Goal: Task Accomplishment & Management: Use online tool/utility

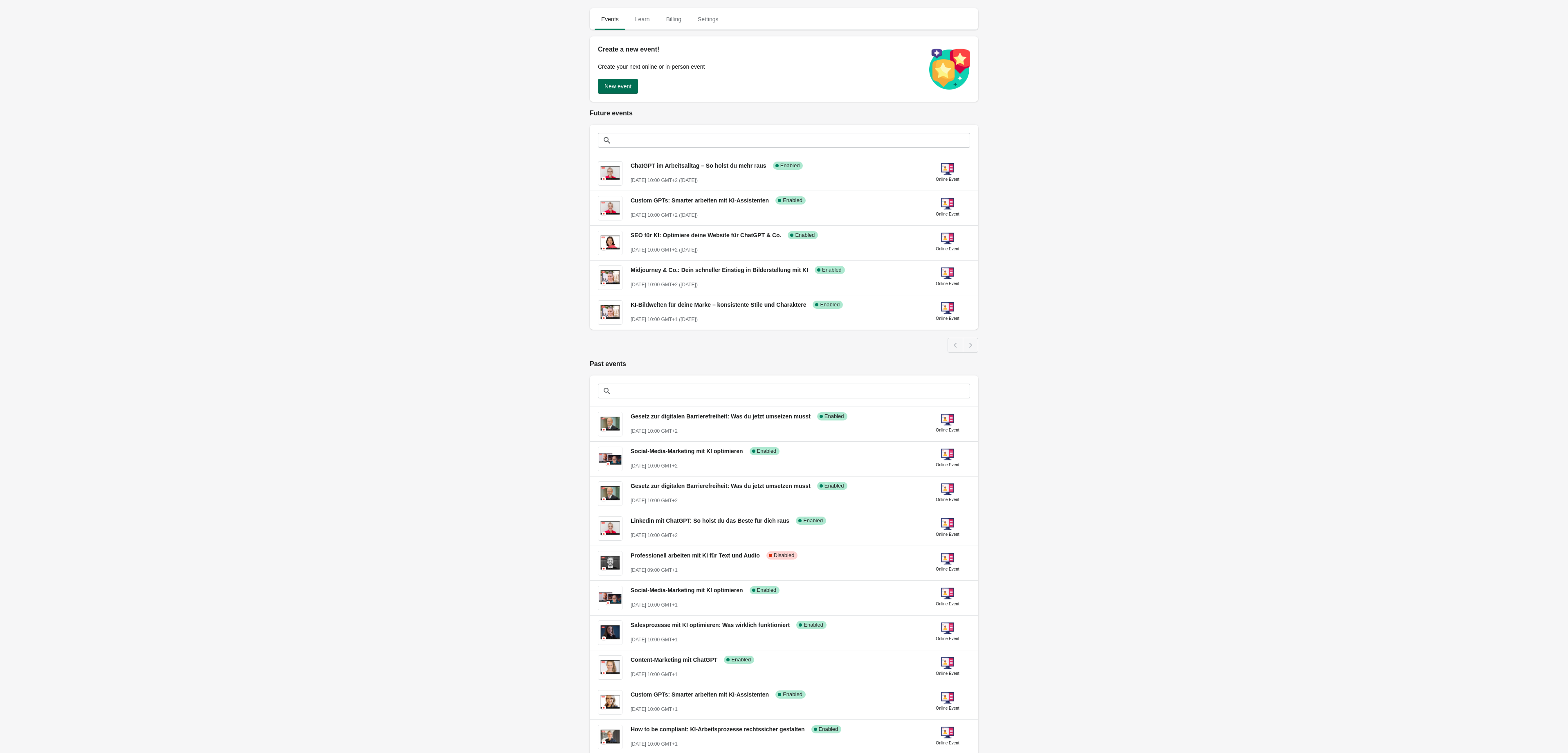
click at [626, 88] on span "New event" at bounding box center [618, 86] width 27 height 6
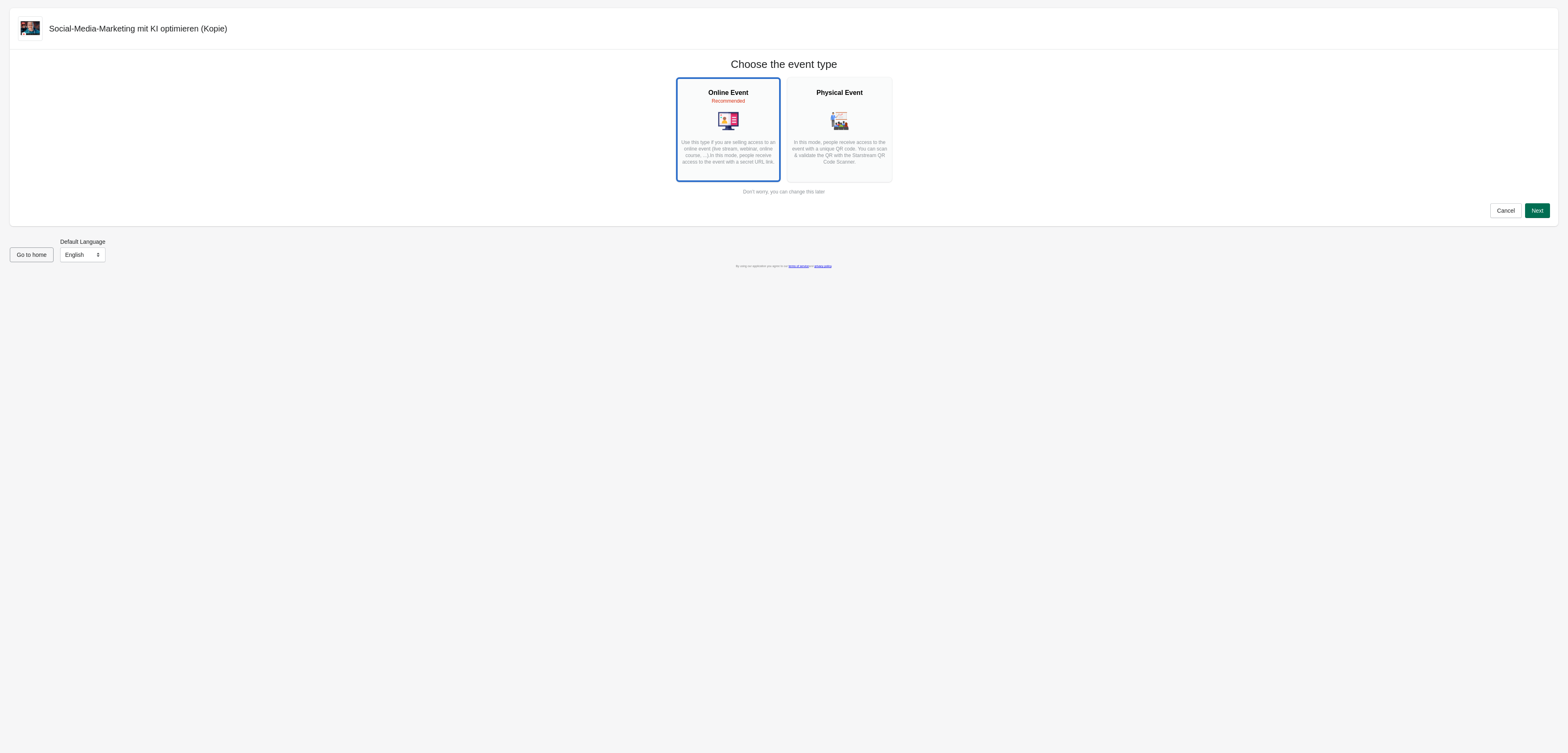
click at [1531, 208] on span "Next" at bounding box center [1537, 211] width 12 height 6
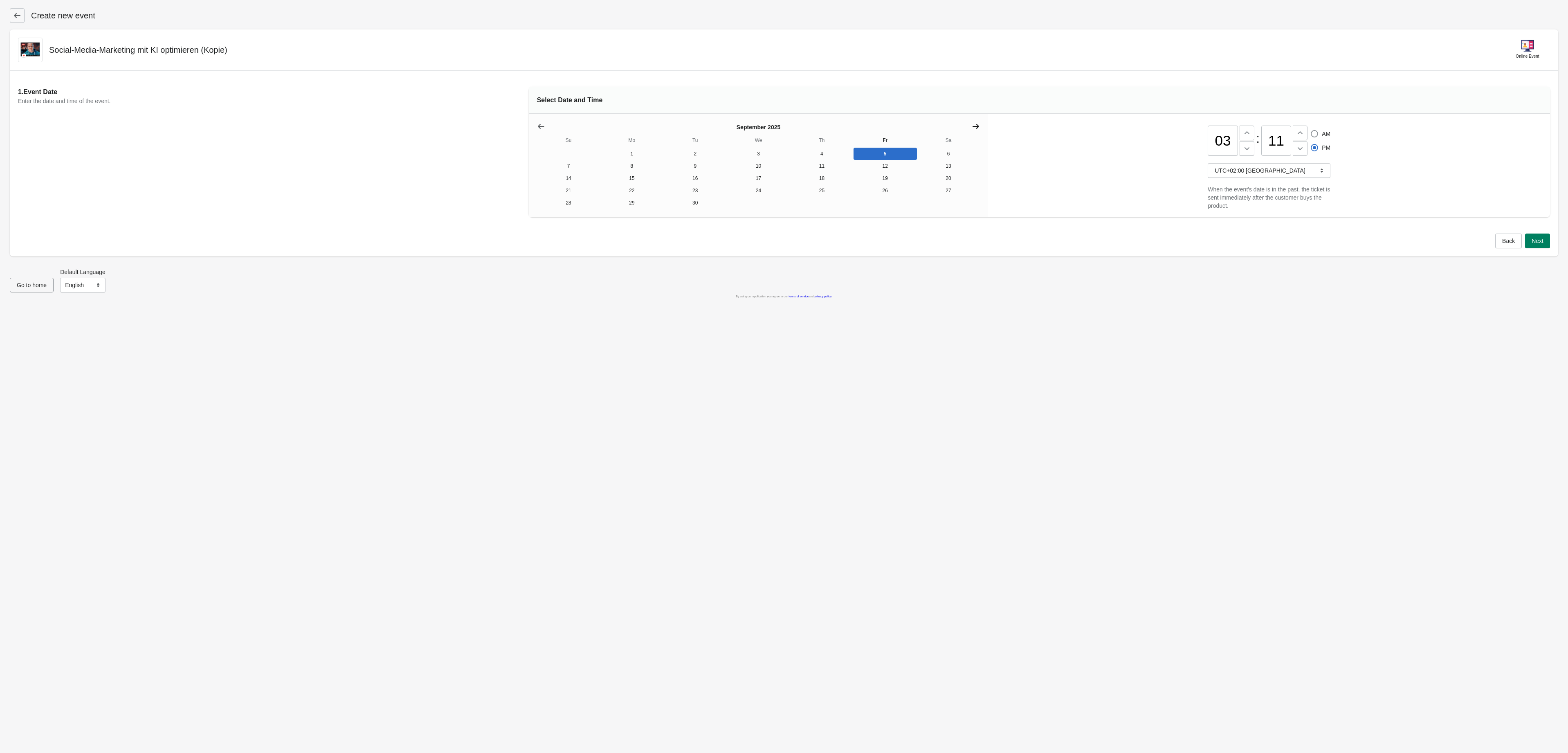
click at [976, 124] on icon "Show next month, October 2025" at bounding box center [975, 126] width 8 height 8
click at [761, 182] on button "15" at bounding box center [758, 178] width 63 height 12
click at [1225, 140] on input "03" at bounding box center [1223, 140] width 30 height 30
type input "0"
type input "10"
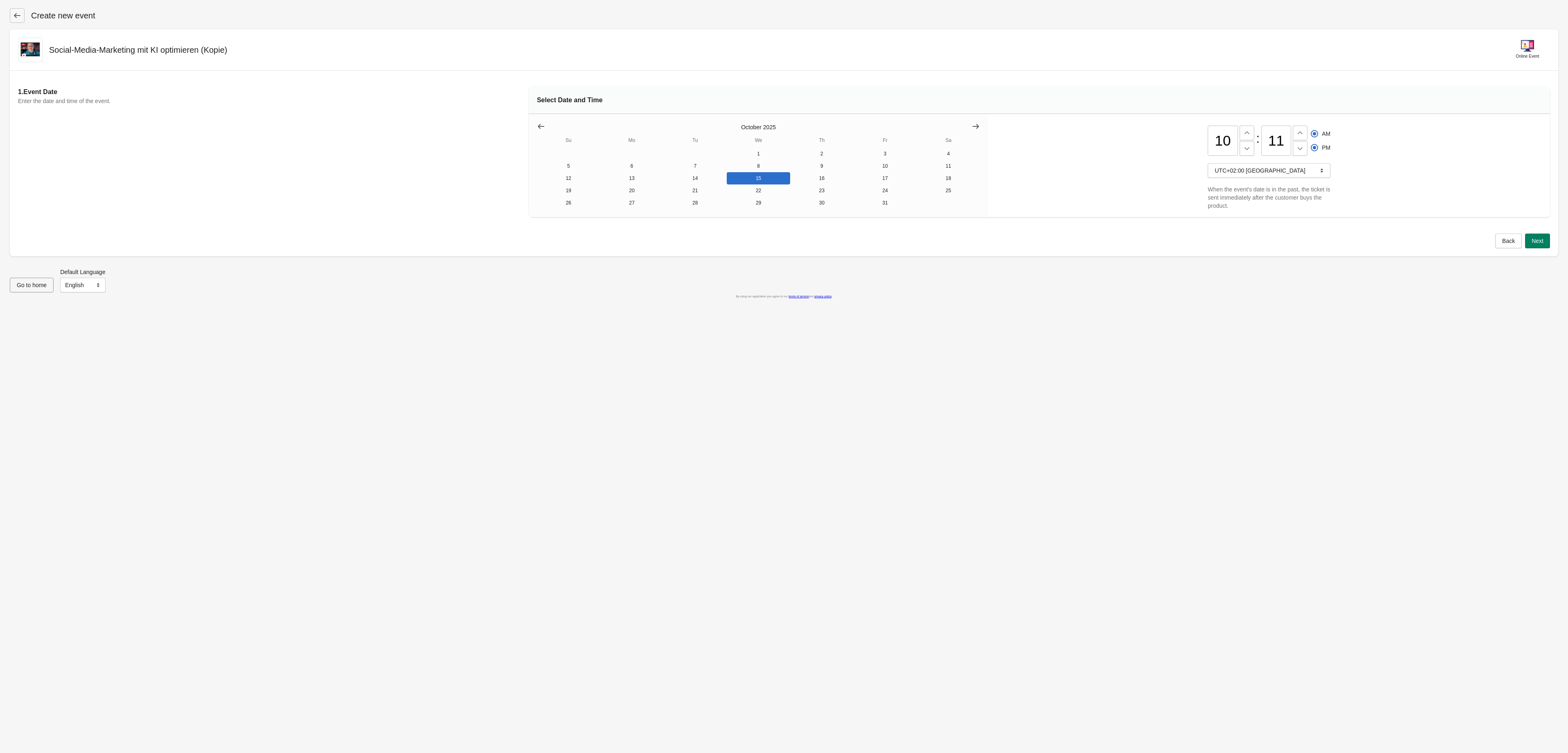
radio input "true"
radio input "false"
click at [1319, 139] on label "AM" at bounding box center [1320, 134] width 20 height 12
click at [1311, 130] on input "AM" at bounding box center [1311, 130] width 1 height 1
click at [1281, 145] on input "11" at bounding box center [1276, 140] width 30 height 30
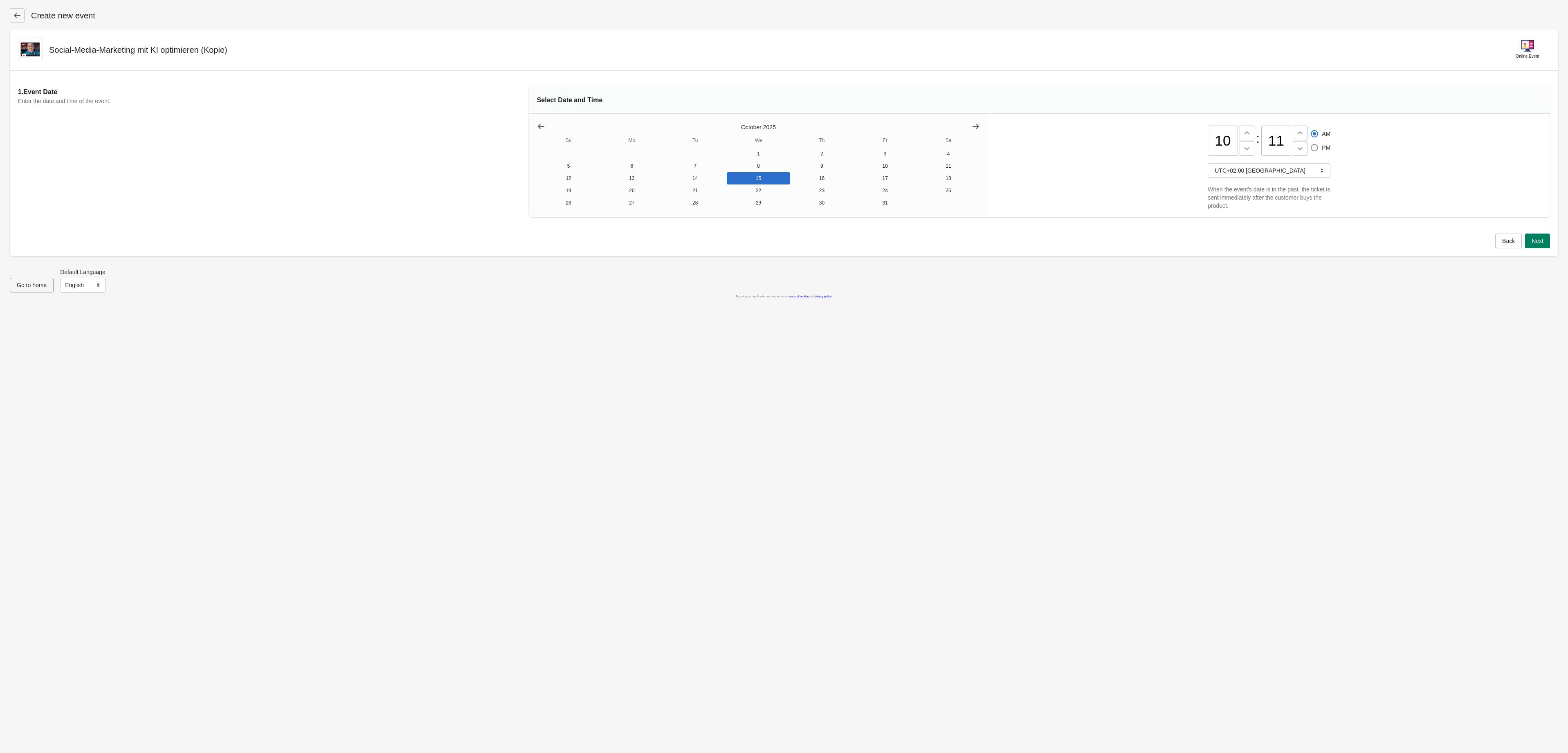
click at [1281, 145] on input "11" at bounding box center [1276, 140] width 30 height 30
type input "1"
type input "00"
click at [1273, 288] on div "Go to home Default Language English Français English" at bounding box center [780, 277] width 1554 height 31
click at [1543, 248] on button "Next" at bounding box center [1537, 240] width 25 height 15
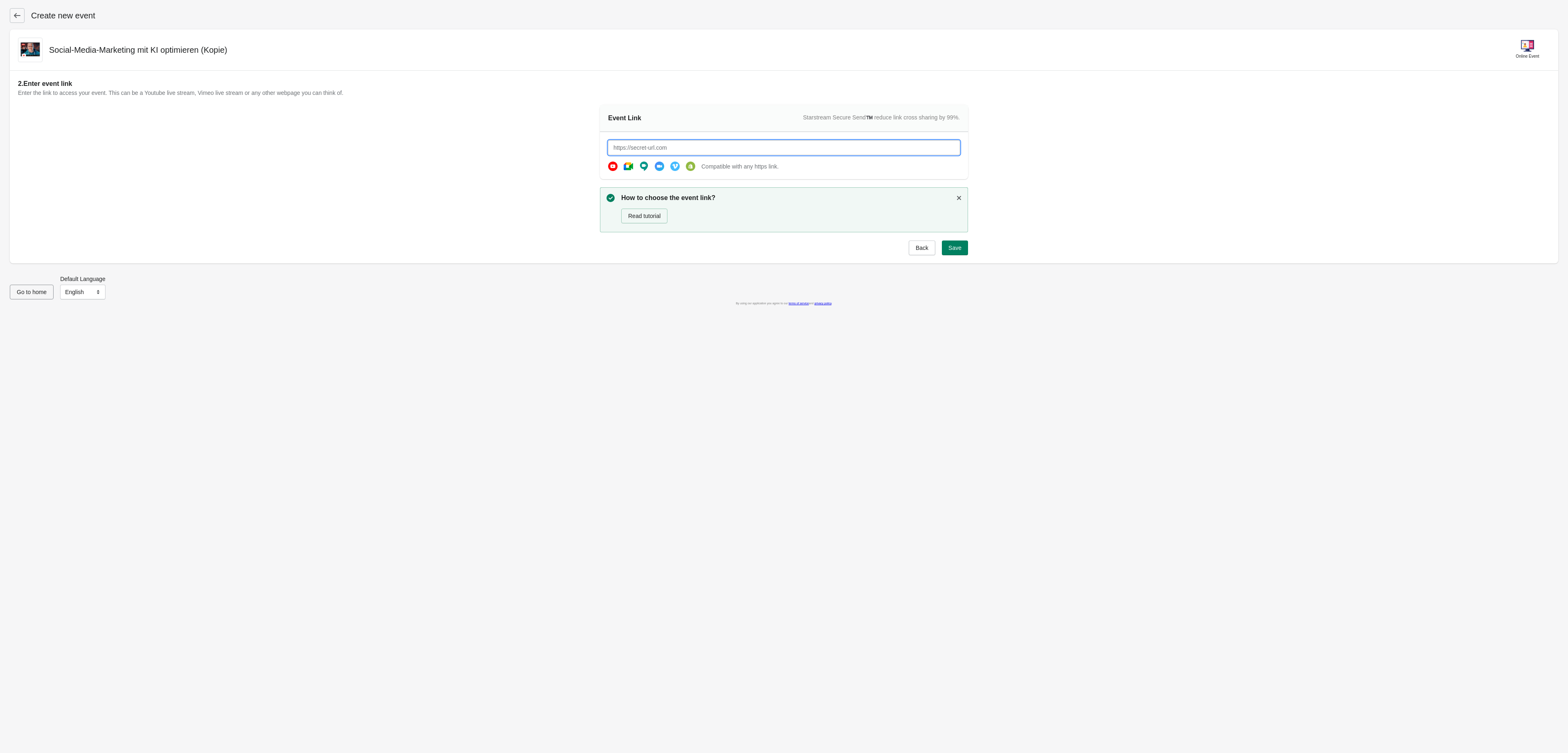
click at [644, 150] on input "text" at bounding box center [784, 148] width 352 height 15
paste input "[URL][DOMAIN_NAME]"
type input "[URL][DOMAIN_NAME]"
click at [964, 252] on button "Save" at bounding box center [955, 247] width 26 height 15
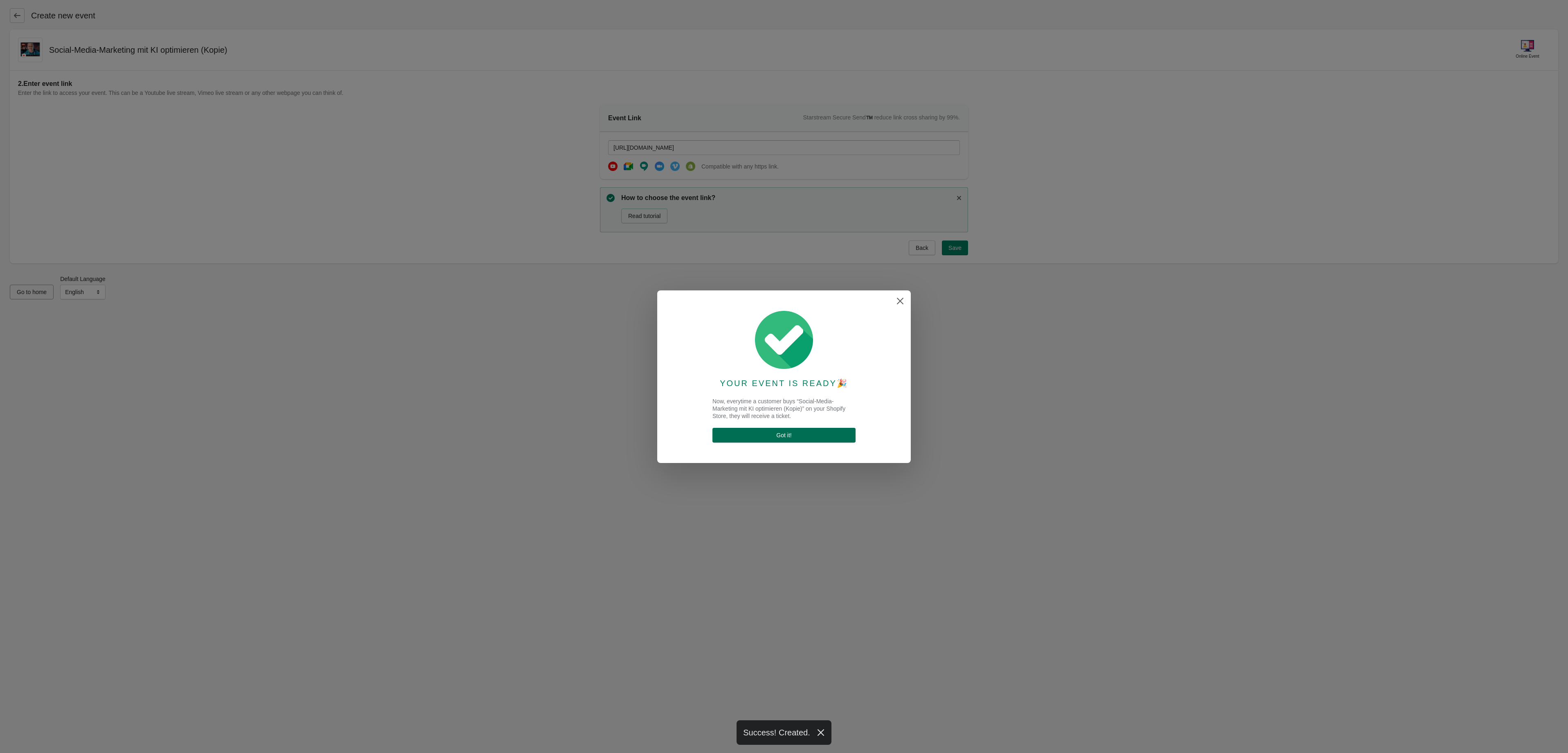
click at [824, 433] on span "Got it !" at bounding box center [784, 435] width 130 height 6
select select "US"
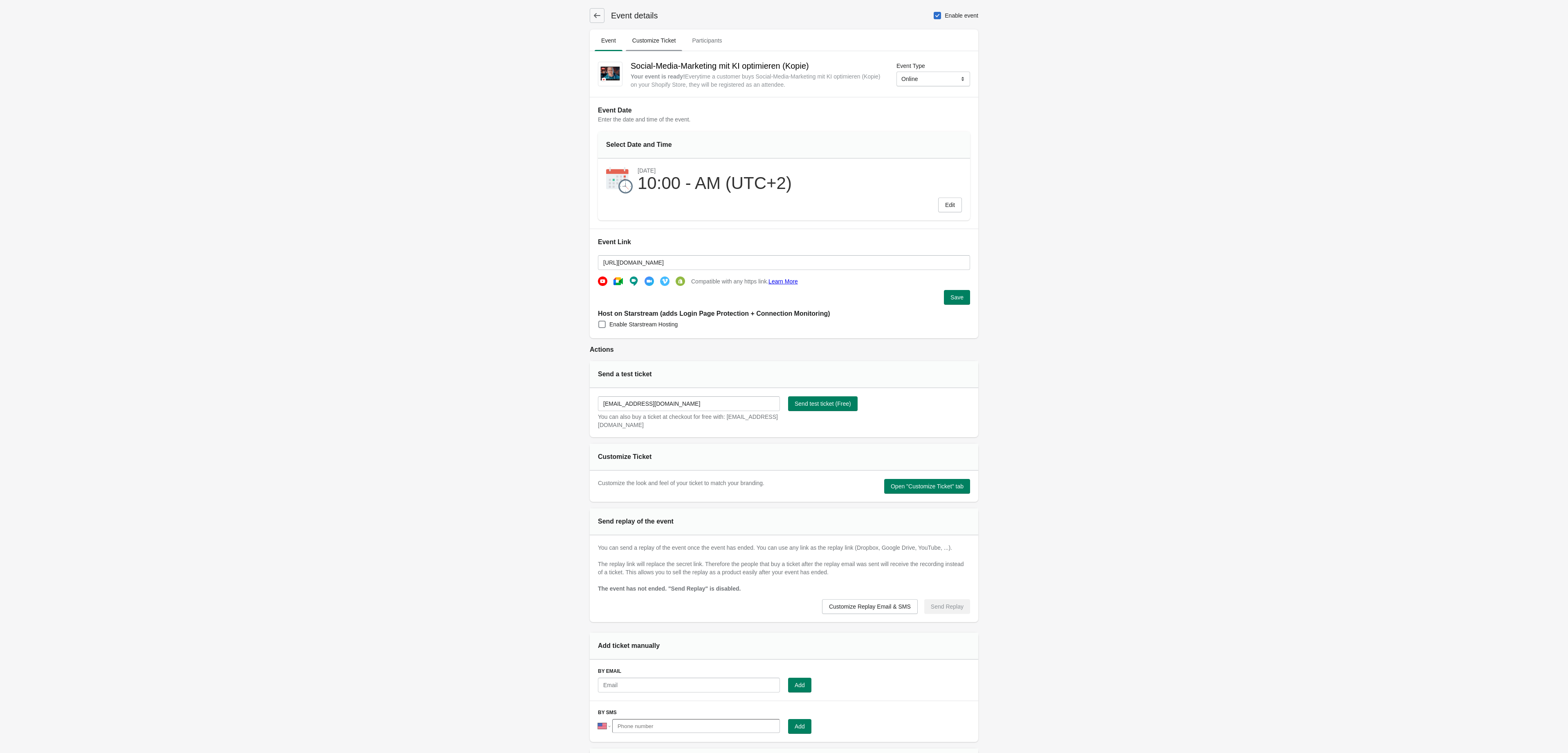
click at [656, 46] on span "Customize Ticket" at bounding box center [654, 40] width 57 height 15
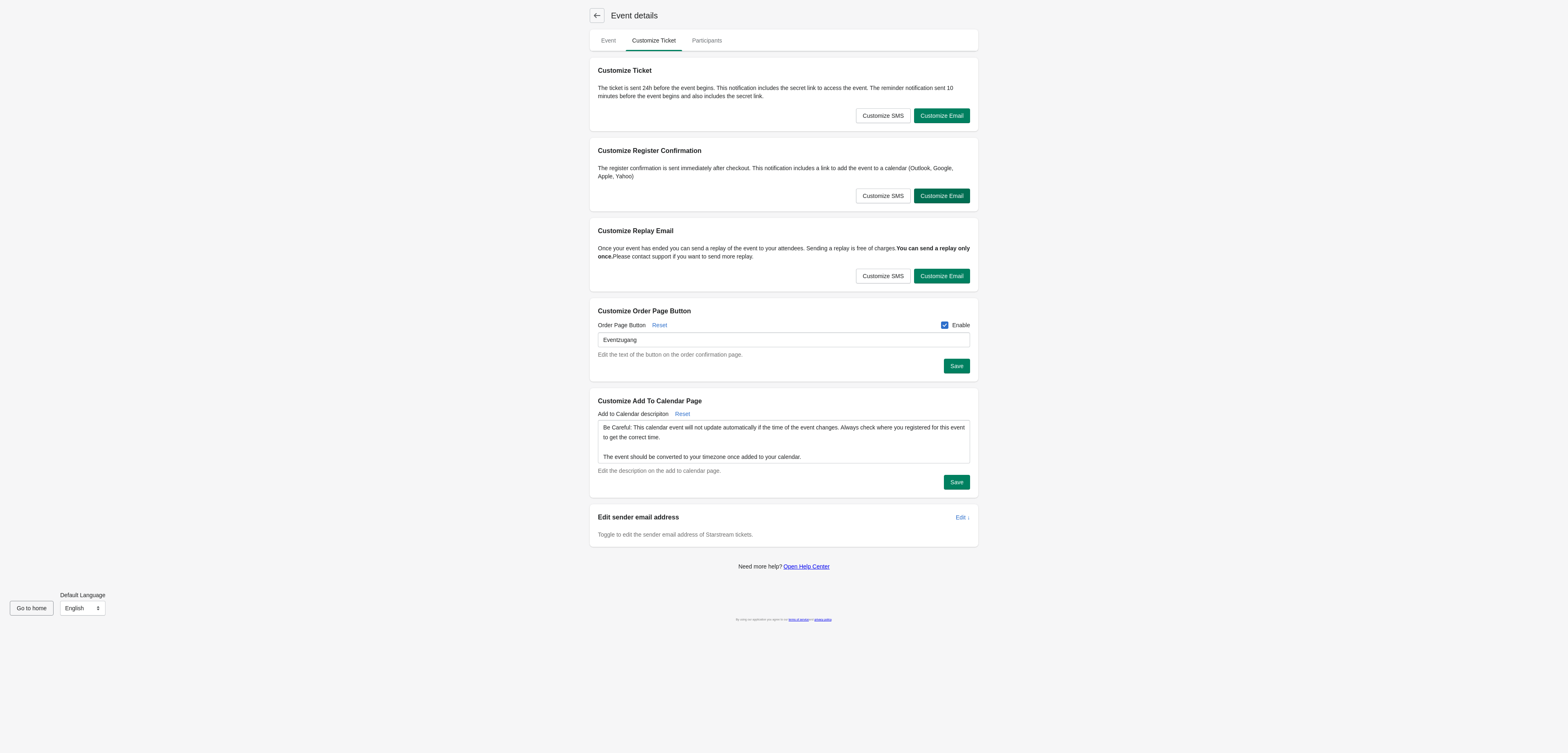
click at [940, 198] on span "Customize Email" at bounding box center [942, 196] width 43 height 6
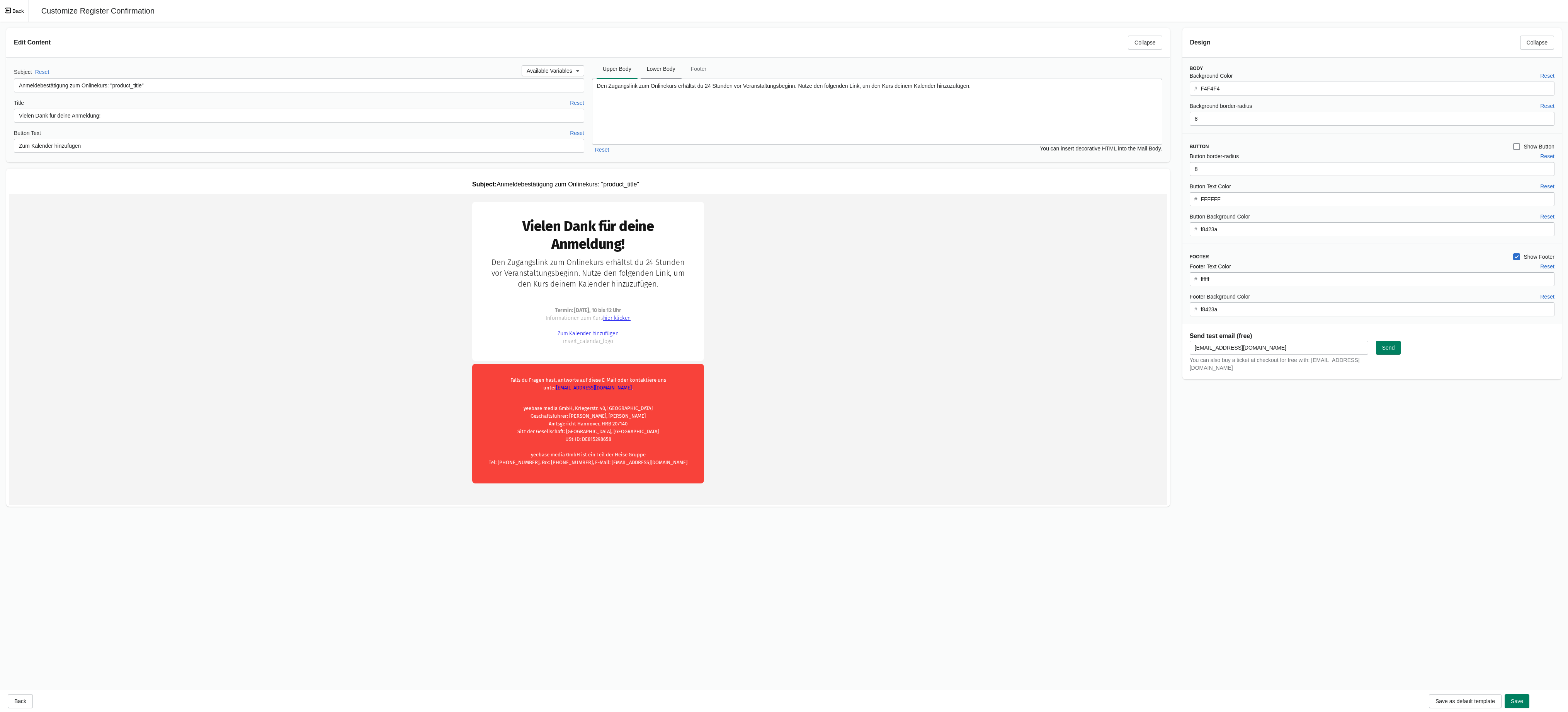
click at [661, 70] on span "Lower Body" at bounding box center [660, 69] width 41 height 14
click at [813, 106] on textarea "<div style="color:#9B9B9B; font-size:14px"> <strong>Termin: [DATE], 10 bis 12 U…" at bounding box center [877, 111] width 570 height 66
click at [644, 93] on textarea "<div style="color:#9B9B9B; font-size:14px"> <strong>Termin: [DATE], 10 bis 12 U…" at bounding box center [877, 111] width 570 height 66
click at [656, 94] on textarea "<div style="color:#9B9B9B; font-size:14px"> <strong>Termin: [DATE], 10 bis 12 U…" at bounding box center [877, 111] width 570 height 66
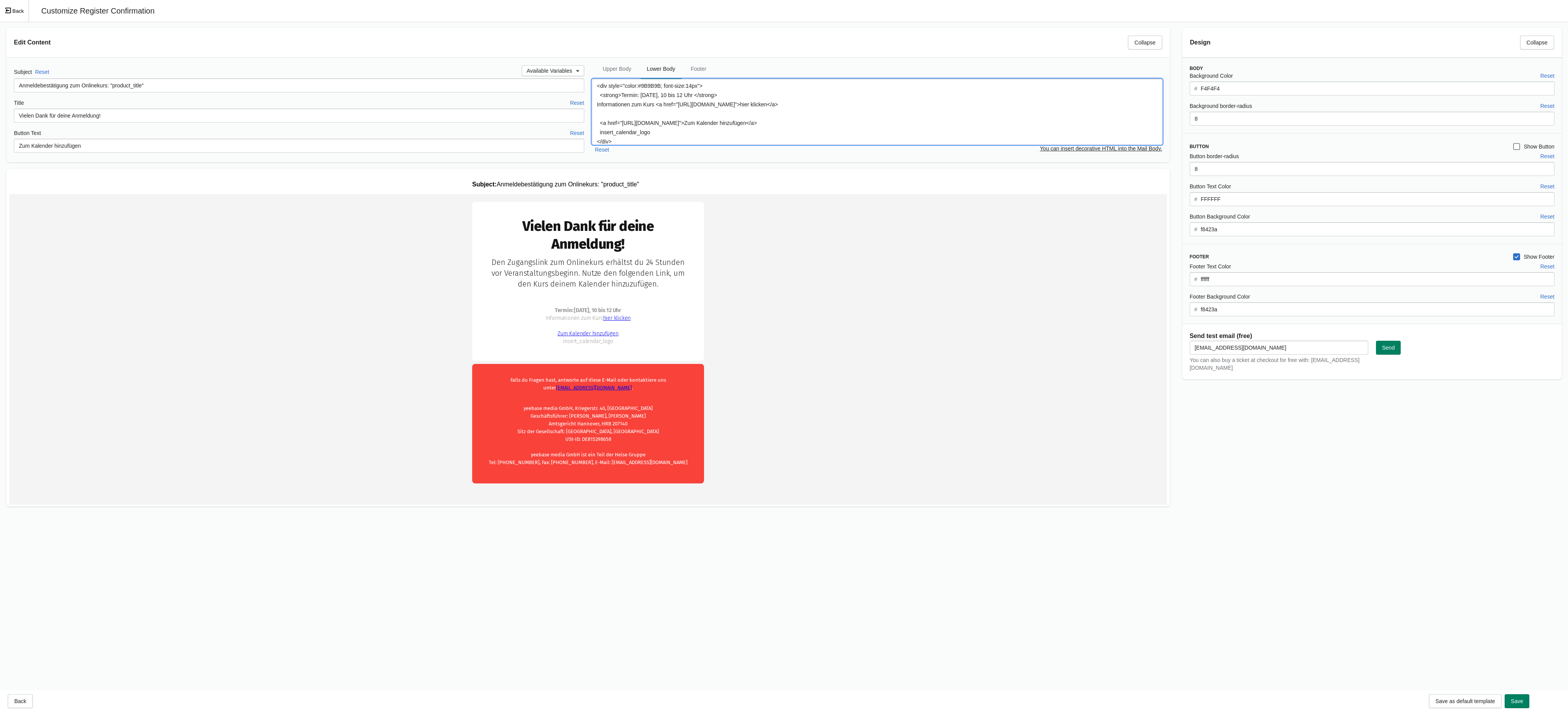
click at [656, 94] on textarea "<div style="color:#9B9B9B; font-size:14px"> <strong>Termin: [DATE], 10 bis 12 U…" at bounding box center [877, 111] width 570 height 66
click at [744, 122] on textarea "<div style="color:#9B9B9B; font-size:14px"> <strong>Termin: [DATE], 10 bis 12 U…" at bounding box center [877, 111] width 570 height 66
drag, startPoint x: 682, startPoint y: 107, endPoint x: 831, endPoint y: 102, distance: 149.1
click at [831, 102] on textarea "<div style="color:#9B9B9B; font-size:14px"> <strong>Termin: [DATE], 10 bis 12 U…" at bounding box center [877, 111] width 570 height 66
click at [631, 127] on textarea "<div style="color:#9B9B9B; font-size:14px"> <strong>Termin: [DATE], 10 bis 12 U…" at bounding box center [877, 111] width 570 height 66
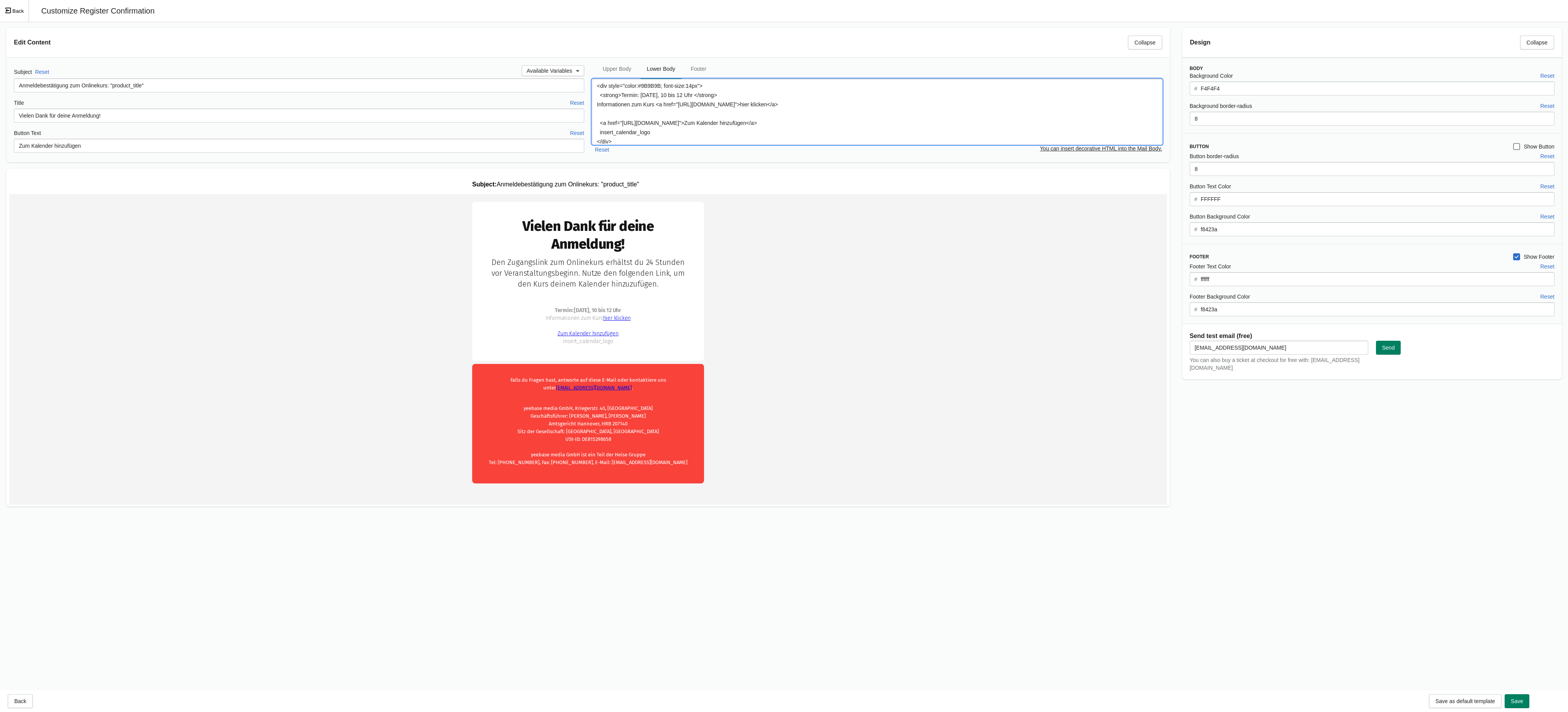
scroll to position [13, 0]
drag, startPoint x: 624, startPoint y: 124, endPoint x: 931, endPoint y: 112, distance: 307.2
click at [931, 112] on textarea "<div style="color:#9B9B9B; font-size:14px"> <strong>Termin: [DATE], 10 bis 12 U…" at bounding box center [877, 111] width 570 height 66
paste textarea "Social_Media_Marketing_mit_KI_optimieren_t3n.ics?v=1757077575"
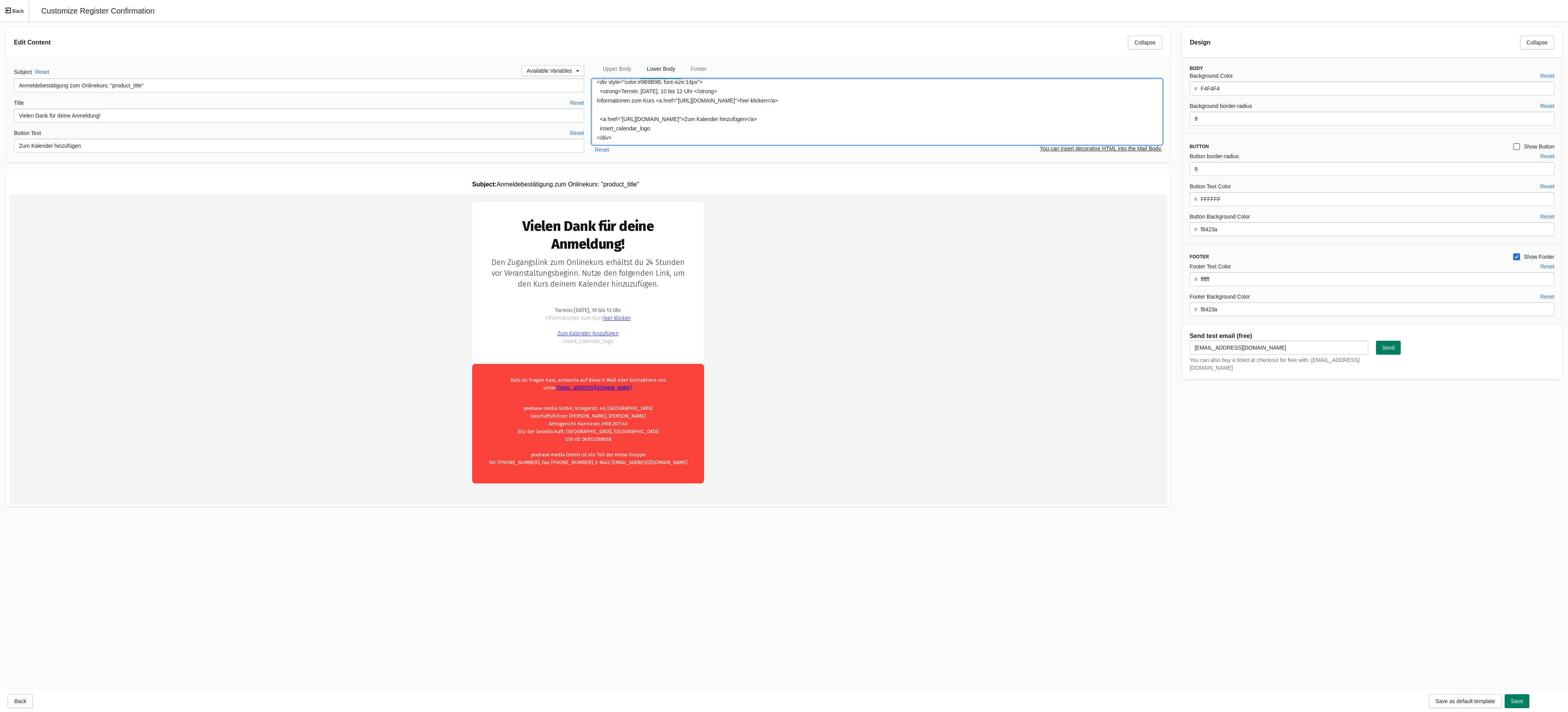
type textarea "<div style="color:#9B9B9B; font-size:14px"> <strong>Termin: [DATE], 10 bis 12 U…"
click at [879, 336] on td "Vielen Dank für deine Anmeldung! hier klicken" at bounding box center [588, 348] width 1158 height 308
click at [1481, 700] on span "Save" at bounding box center [1517, 701] width 12 height 6
click at [1481, 702] on div "Loading Save" at bounding box center [1517, 700] width 25 height 14
click at [1481, 699] on span "Save" at bounding box center [1517, 701] width 12 height 6
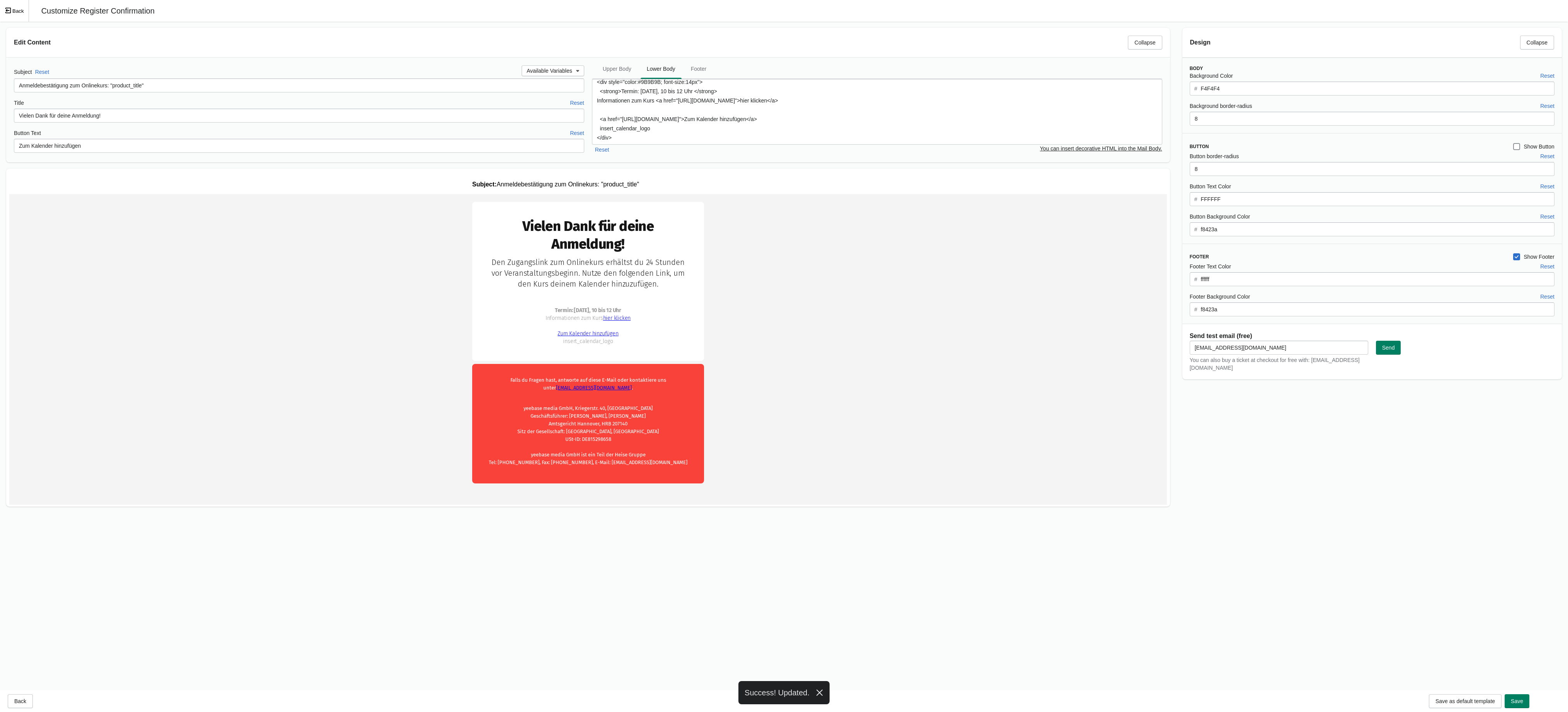
click at [993, 367] on td "Vielen Dank für deine Anmeldung! hier klicken" at bounding box center [588, 348] width 1158 height 308
click at [6, 8] on icon "Exit fullscreen mode" at bounding box center [8, 10] width 7 height 7
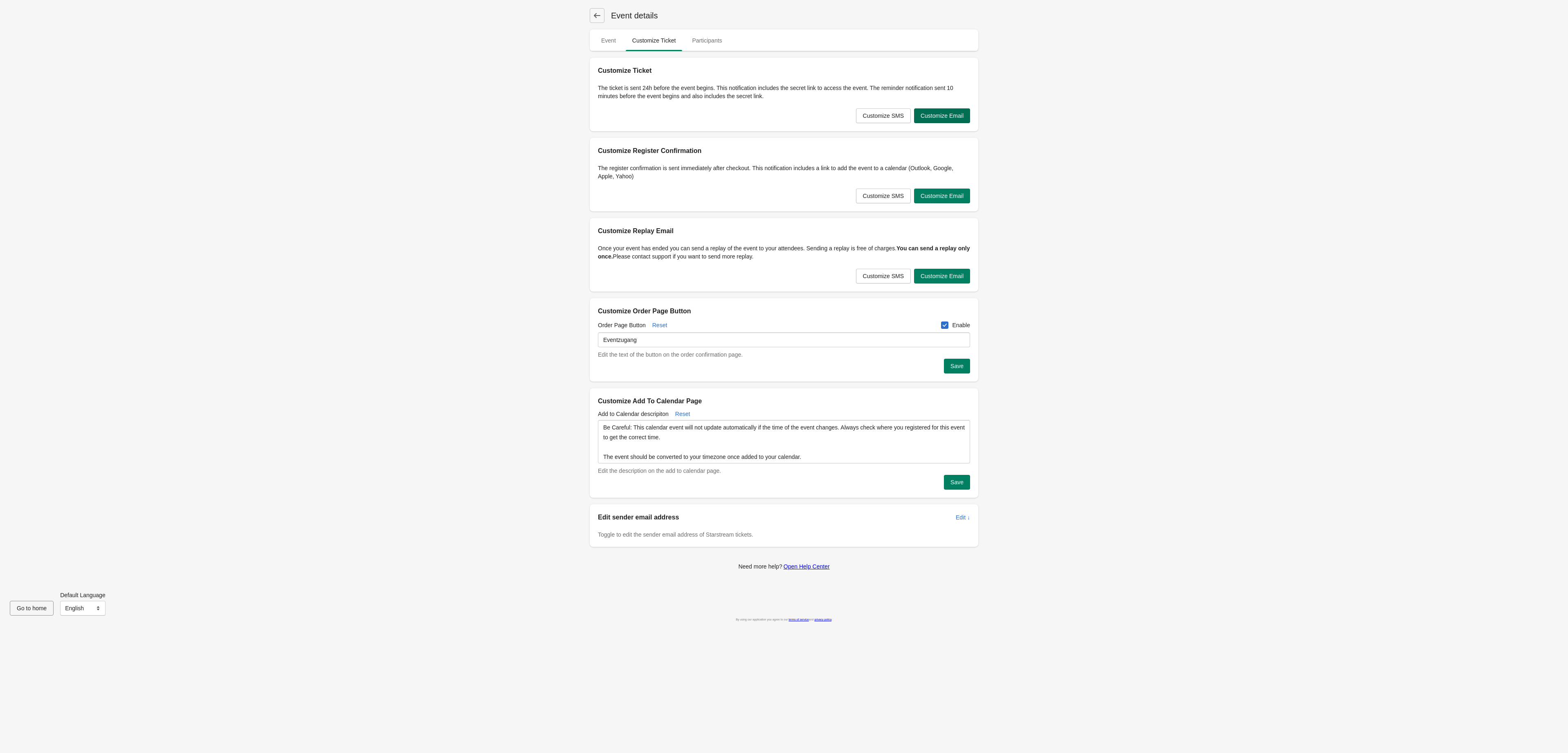
click at [928, 119] on span "Customize Email" at bounding box center [942, 116] width 43 height 6
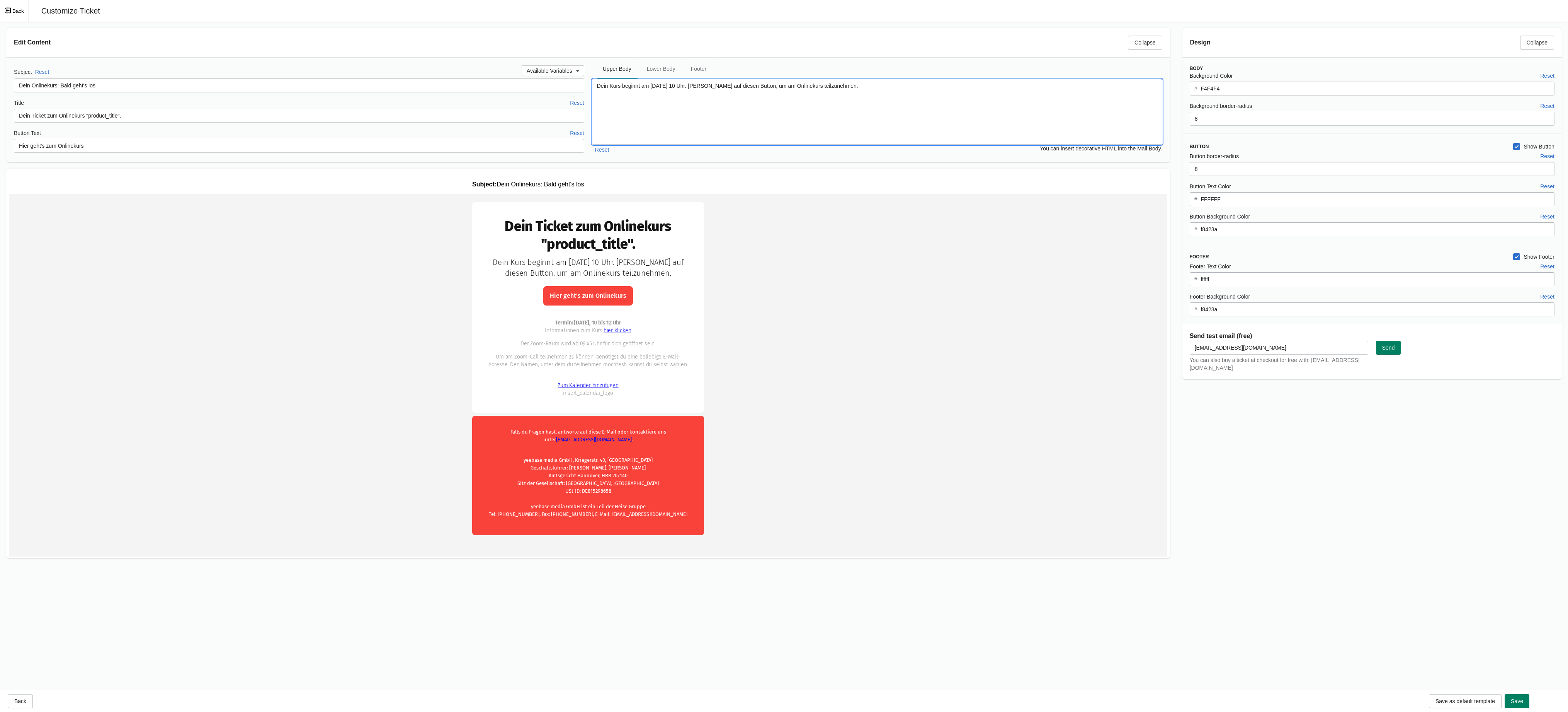
click at [654, 88] on textarea "Dein Kurs beginnt am [DATE] 10 Uhr. [PERSON_NAME] auf diesen Button, um am Onli…" at bounding box center [877, 111] width 570 height 66
type textarea "Dein Kurs beginnt am [DATE] 10 Uhr. [PERSON_NAME] auf diesen Button, um am Onli…"
click at [670, 68] on span "Lower Body" at bounding box center [660, 69] width 41 height 14
click at [645, 96] on textarea "<div style="color: #9B9B9B; font-size: 14px"> <strong>Termin: [DATE], 10 bis 12…" at bounding box center [877, 111] width 570 height 66
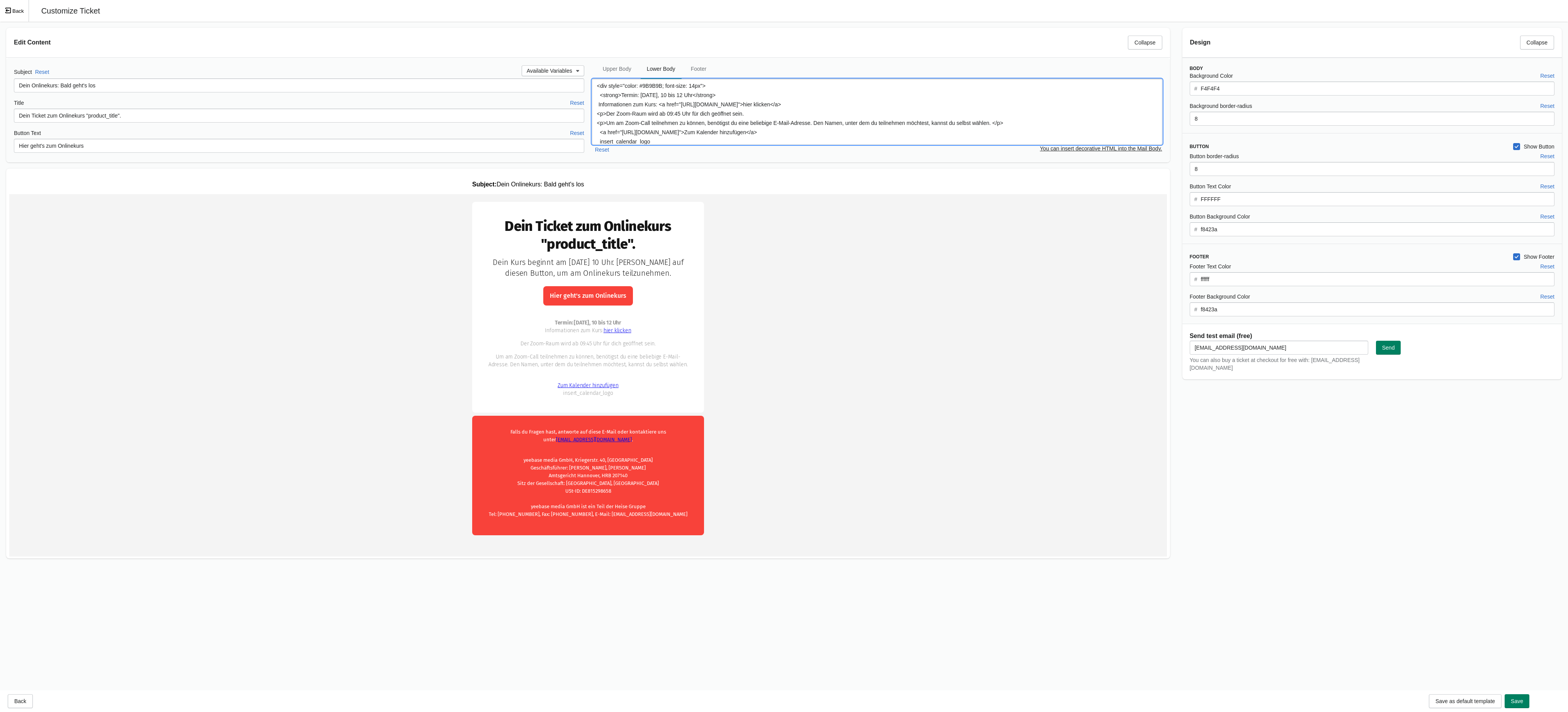
click at [645, 96] on textarea "<div style="color: #9B9B9B; font-size: 14px"> <strong>Termin: [DATE], 10 bis 12…" at bounding box center [877, 111] width 570 height 66
click at [655, 97] on textarea "<div style="color: #9B9B9B; font-size: 14px"> <strong>Termin: [DATE], 10 bis 12…" at bounding box center [877, 111] width 570 height 66
drag, startPoint x: 684, startPoint y: 107, endPoint x: 815, endPoint y: 108, distance: 131.0
click at [815, 108] on textarea "<div style="color: #9B9B9B; font-size: 14px"> <strong>Termin: [DATE], 10 bis 12…" at bounding box center [877, 111] width 570 height 66
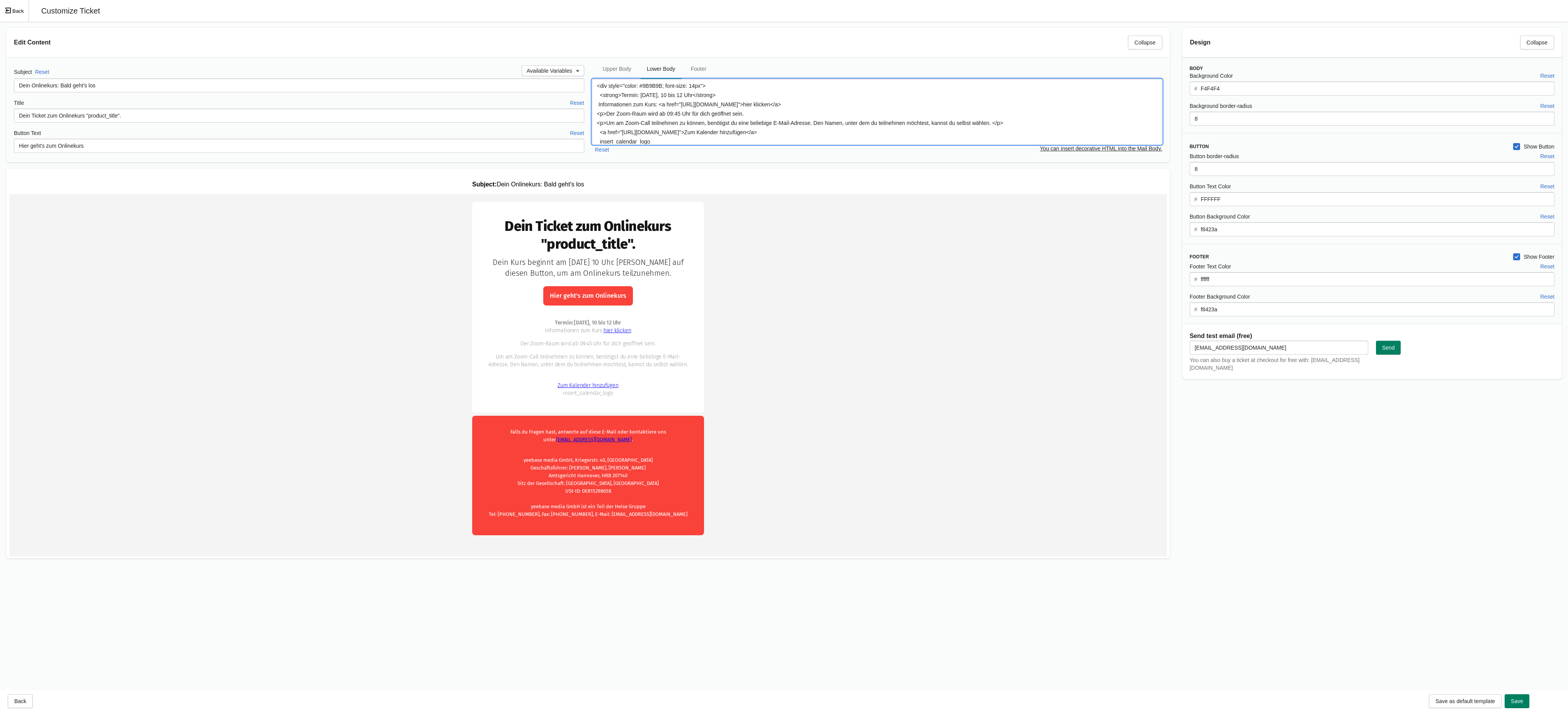
paste textarea "-mit-ki"
click at [771, 117] on textarea "<div style="color: #9B9B9B; font-size: 14px"> <strong>Termin: [DATE], 10 bis 12…" at bounding box center [877, 111] width 570 height 66
drag, startPoint x: 625, startPoint y: 130, endPoint x: 973, endPoint y: 111, distance: 348.5
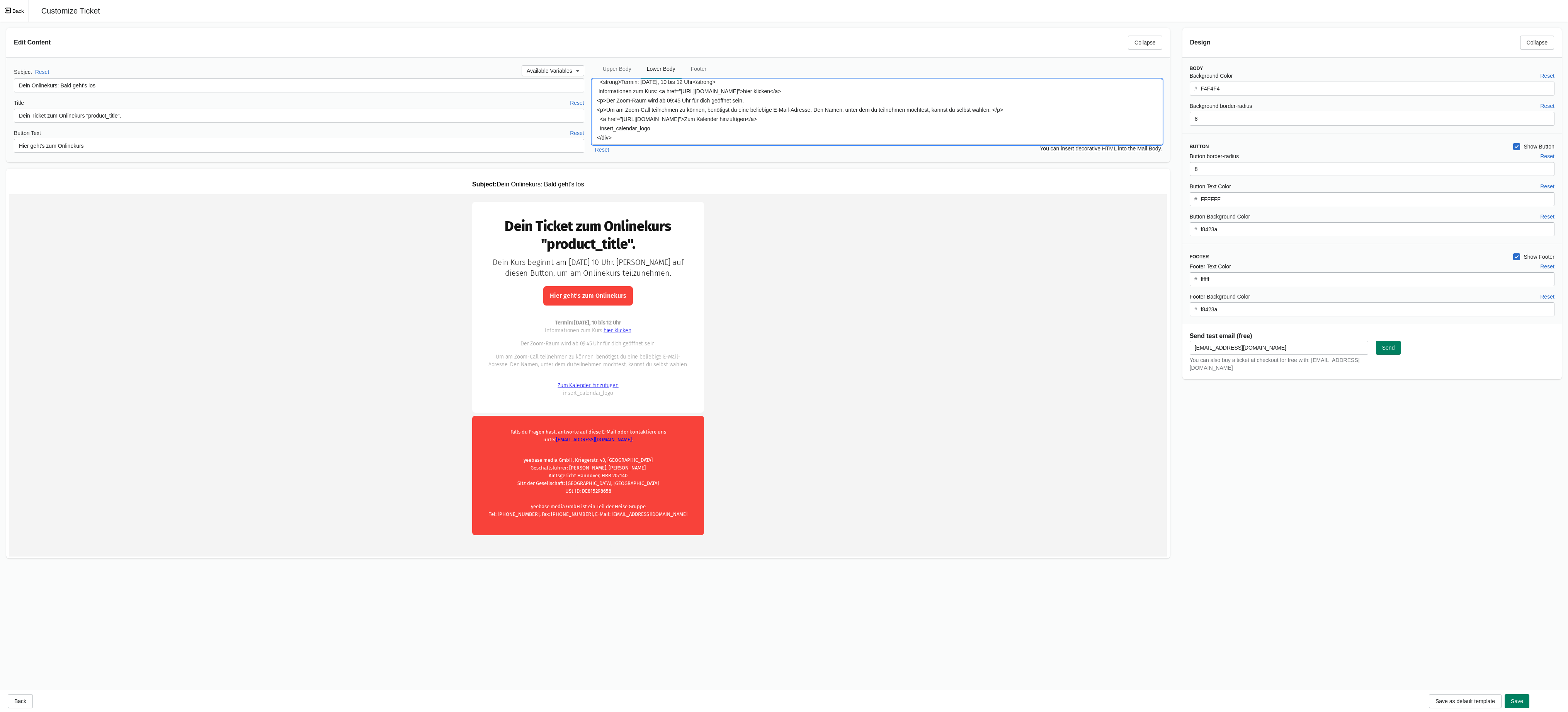
click at [973, 111] on textarea "<div style="color: #9B9B9B; font-size: 14px"> <strong>Termin: [DATE], 10 bis 12…" at bounding box center [877, 111] width 570 height 66
paste textarea "Social_Media_Marketing_mit_KI_optimieren_t3n.ics?v=1757077575"
type textarea "<div style="color: #9B9B9B; font-size: 14px"> <strong>Termin: [DATE], 10 bis 12…"
click at [895, 264] on td "Dein Ticket zum Onlinekurs "product_title"." at bounding box center [588, 374] width 1158 height 359
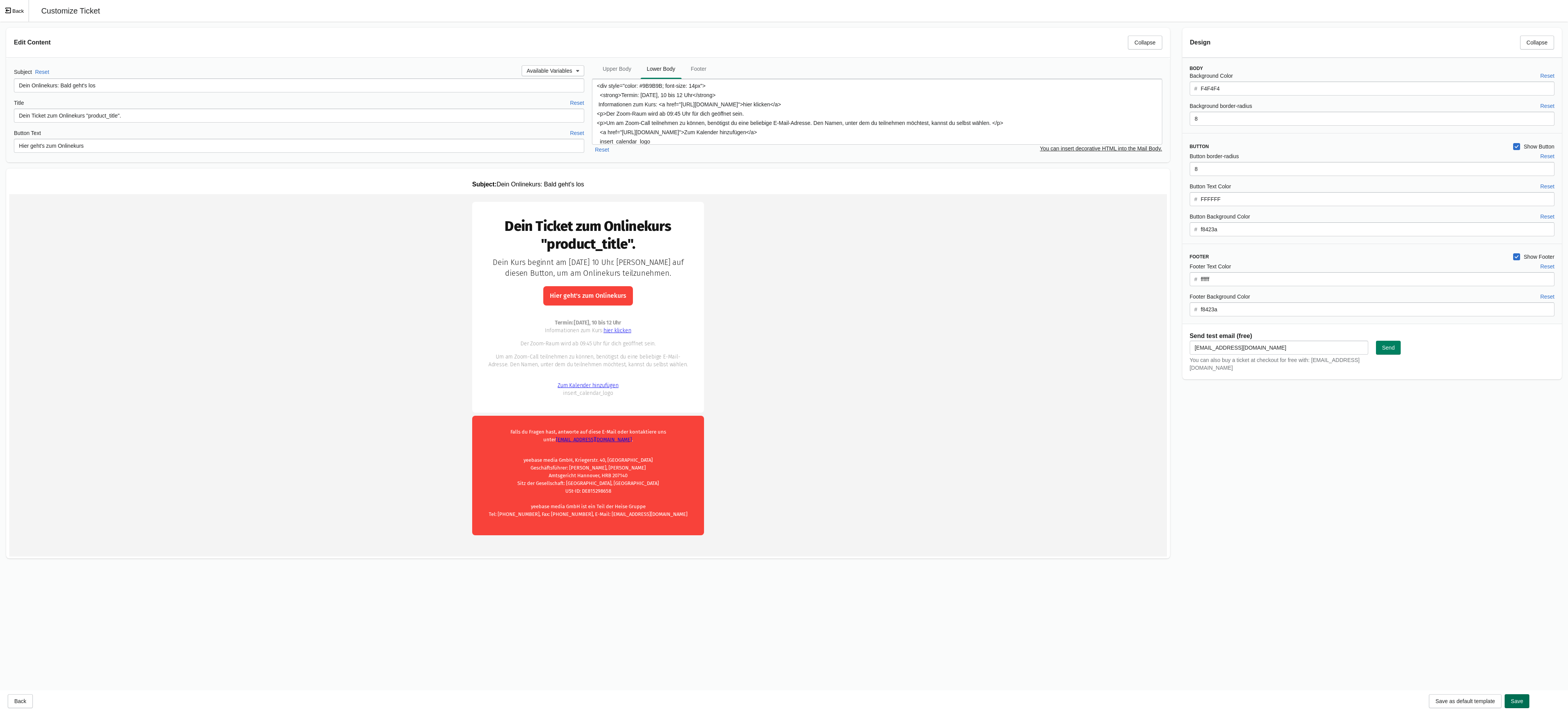
click at [1481, 699] on span "Save" at bounding box center [1517, 701] width 12 height 6
click at [7, 12] on icon "Exit fullscreen mode" at bounding box center [8, 10] width 5 height 5
